Goal: Task Accomplishment & Management: Manage account settings

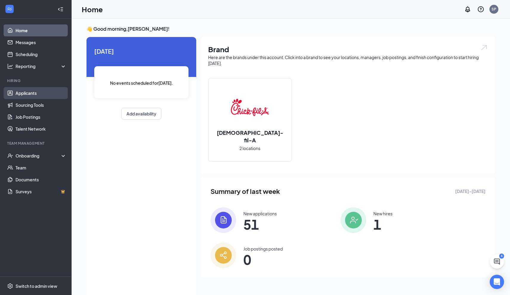
click at [33, 94] on link "Applicants" at bounding box center [41, 93] width 51 height 12
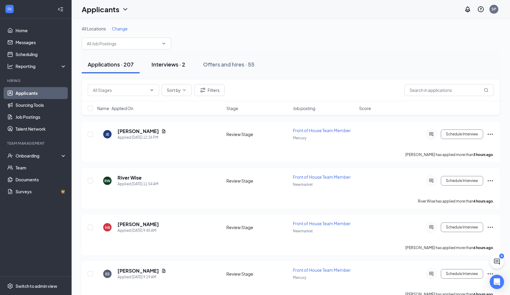
click at [165, 63] on div "Interviews · 2" at bounding box center [168, 64] width 34 height 7
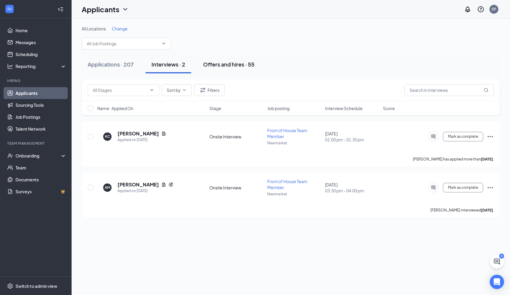
click at [216, 64] on div "Offers and hires · 55" at bounding box center [228, 64] width 51 height 7
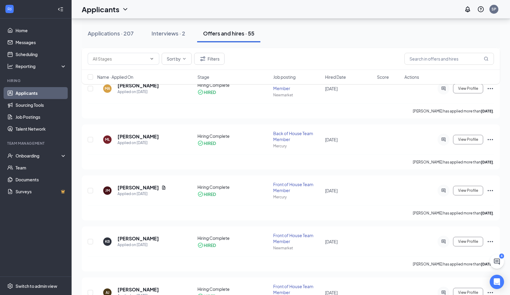
scroll to position [463, 0]
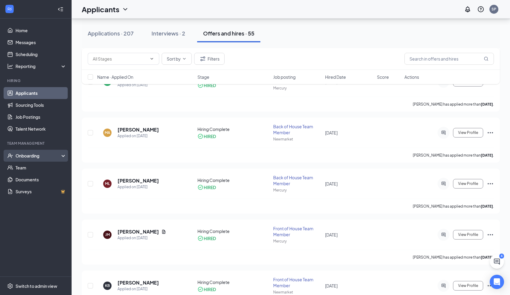
click at [31, 154] on div "Onboarding" at bounding box center [39, 156] width 46 height 6
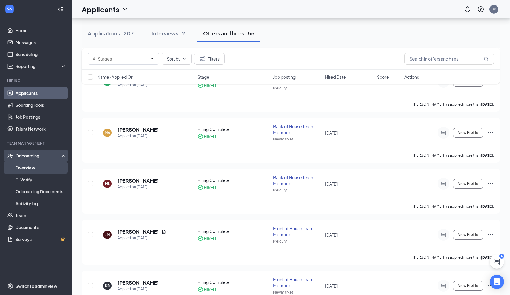
click at [31, 167] on link "Overview" at bounding box center [41, 168] width 51 height 12
